Goal: Task Accomplishment & Management: Manage account settings

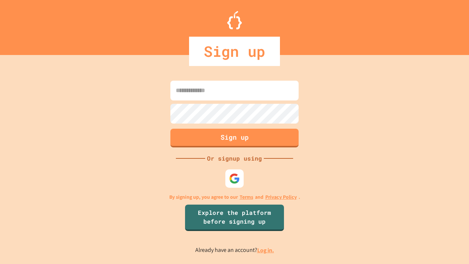
click at [266, 250] on link "Log in." at bounding box center [265, 250] width 17 height 8
